Goal: Find specific page/section: Find specific page/section

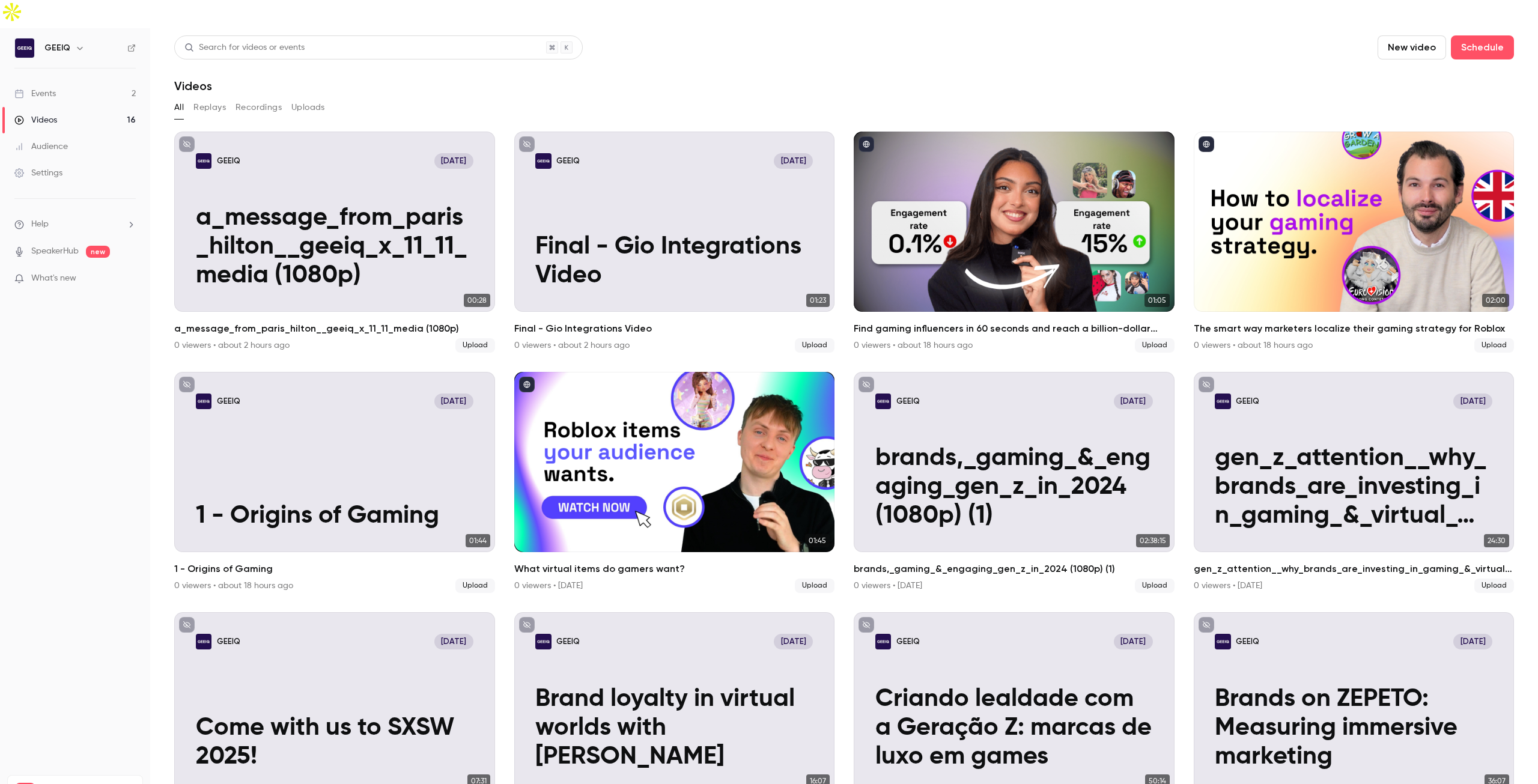
click at [75, 107] on link "Videos 16" at bounding box center [75, 120] width 150 height 26
click at [76, 43] on icon "button" at bounding box center [80, 48] width 10 height 10
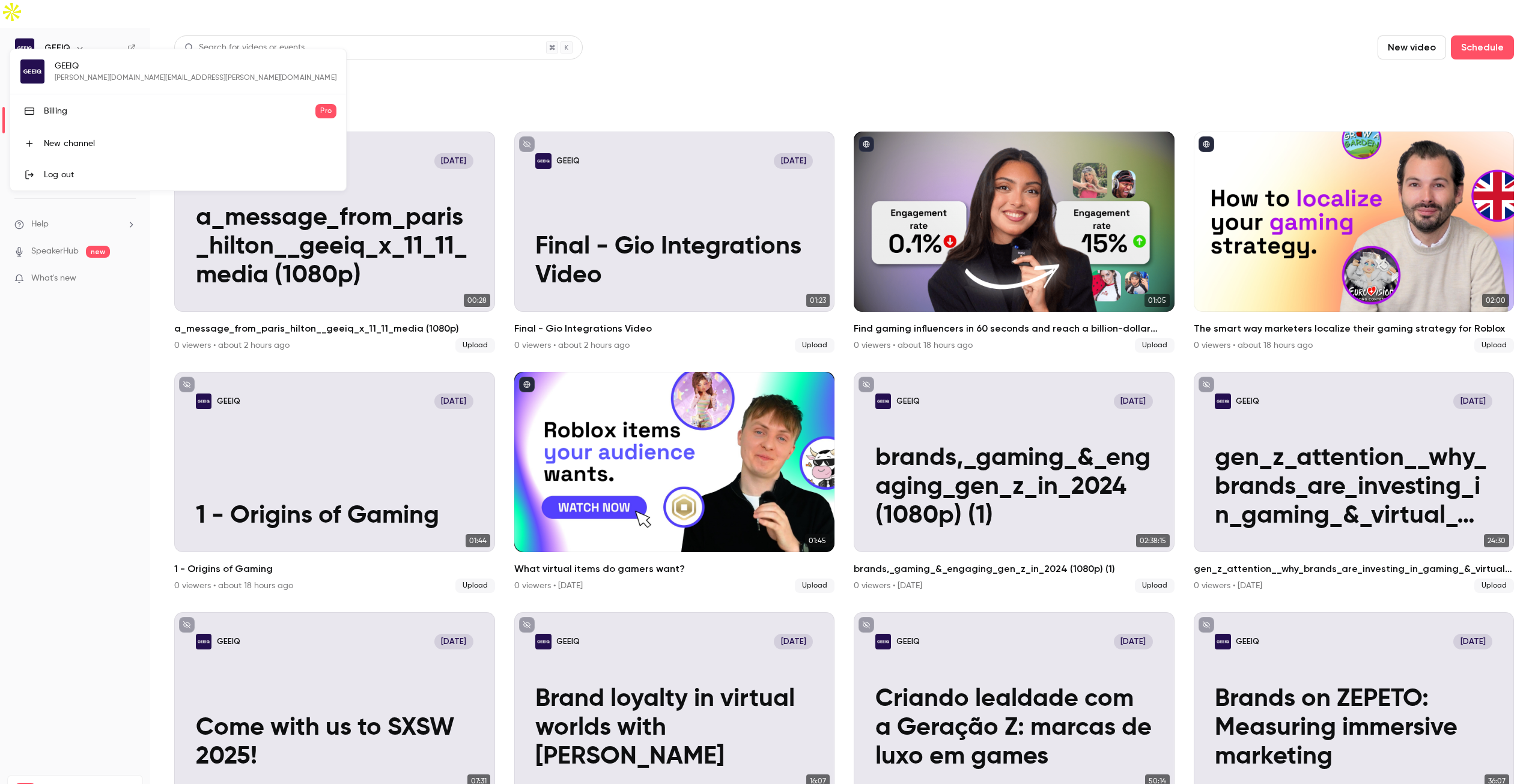
click at [76, 20] on div at bounding box center [769, 392] width 1538 height 784
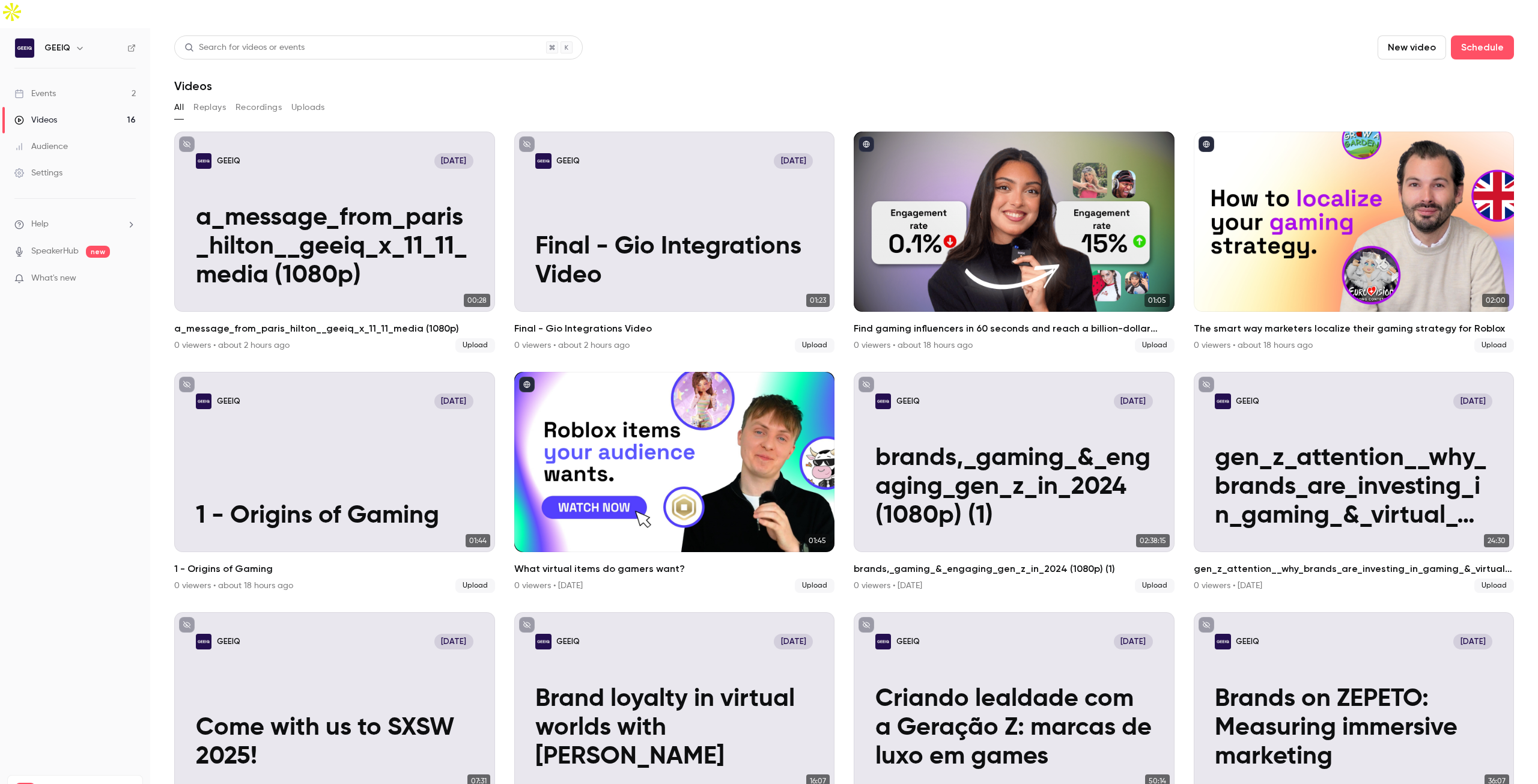
click at [42, 88] on div "Events" at bounding box center [35, 94] width 42 height 12
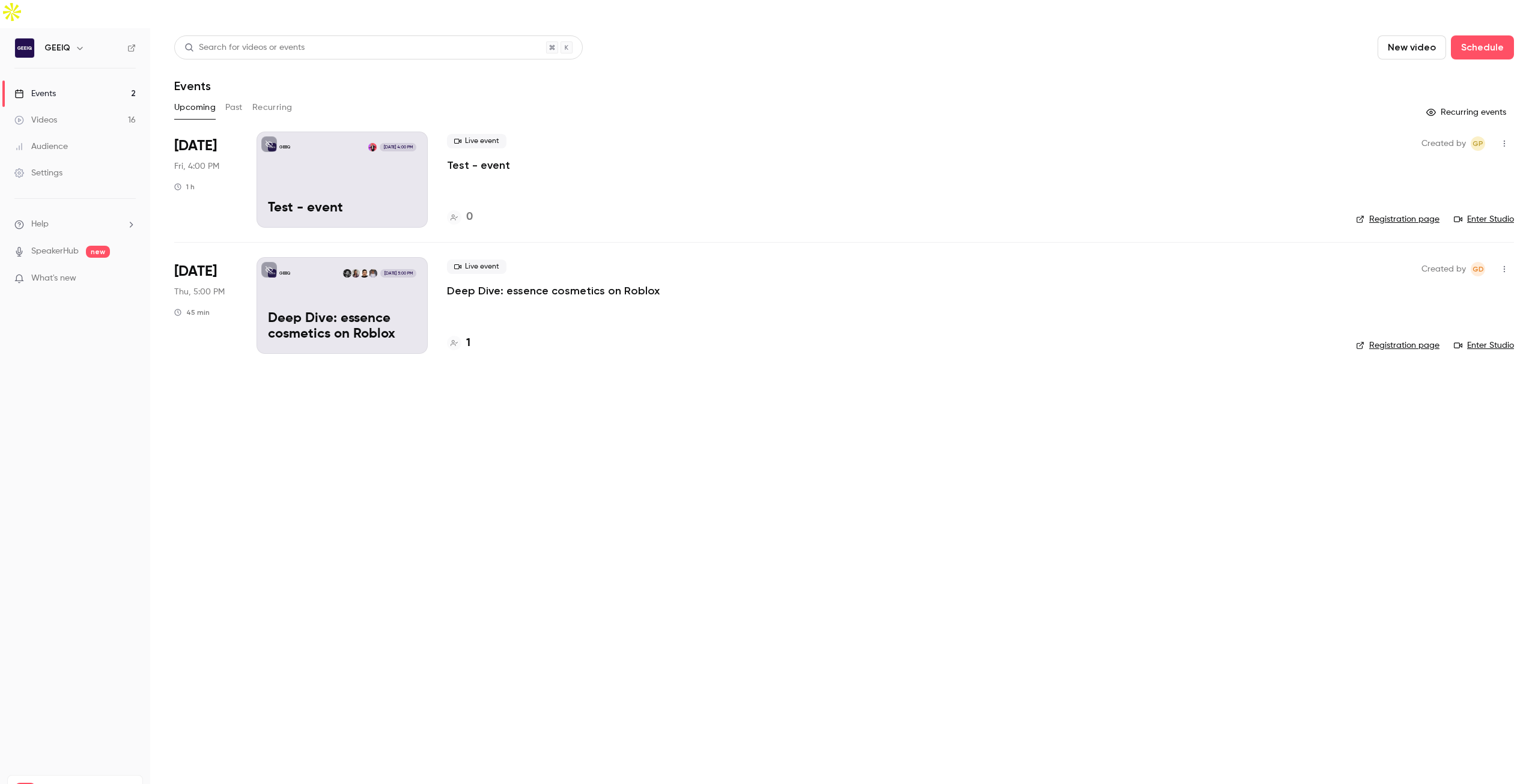
click at [68, 160] on link "Settings" at bounding box center [75, 173] width 150 height 26
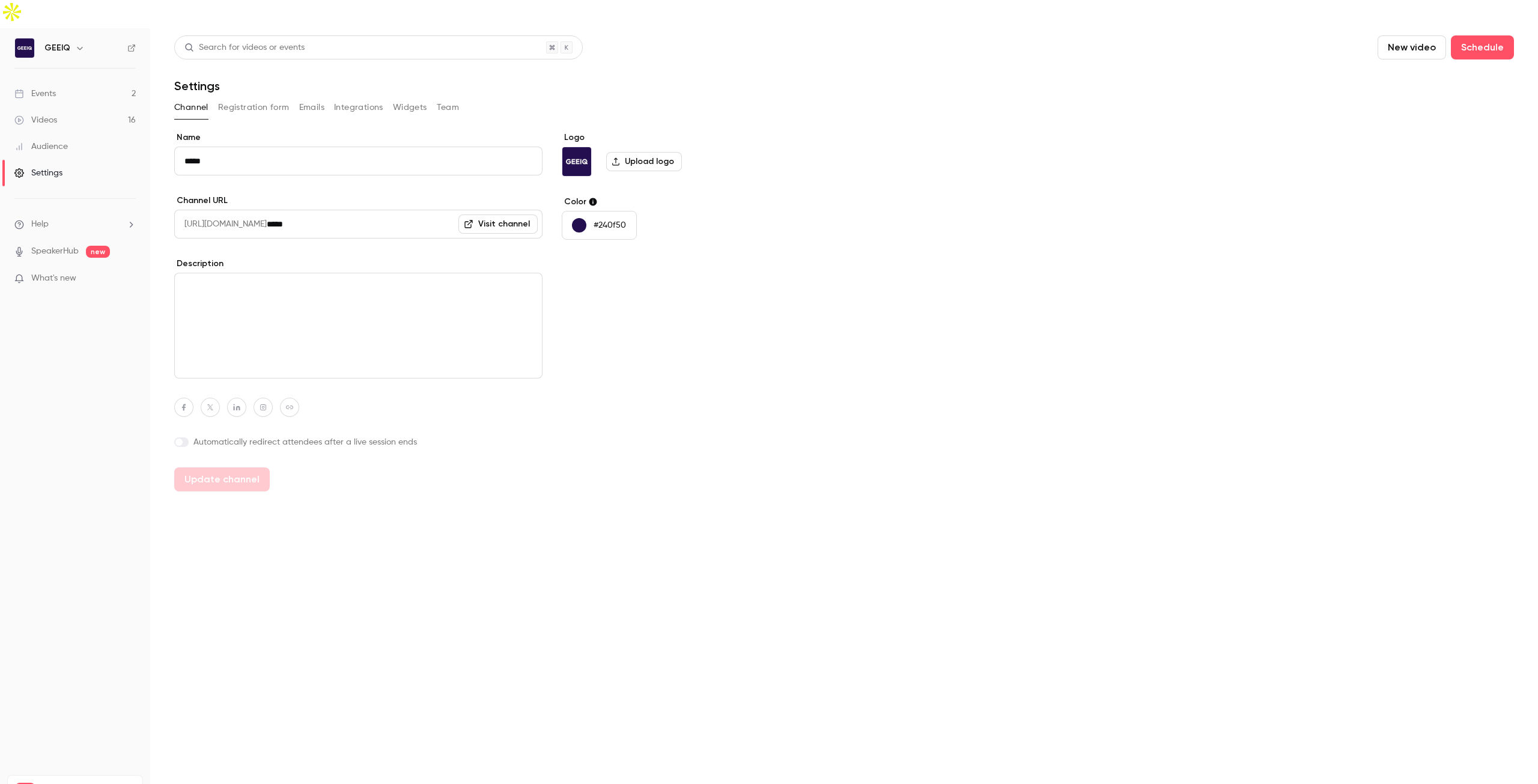
click at [256, 98] on button "Registration form" at bounding box center [254, 108] width 72 height 19
